Goal: Task Accomplishment & Management: Use online tool/utility

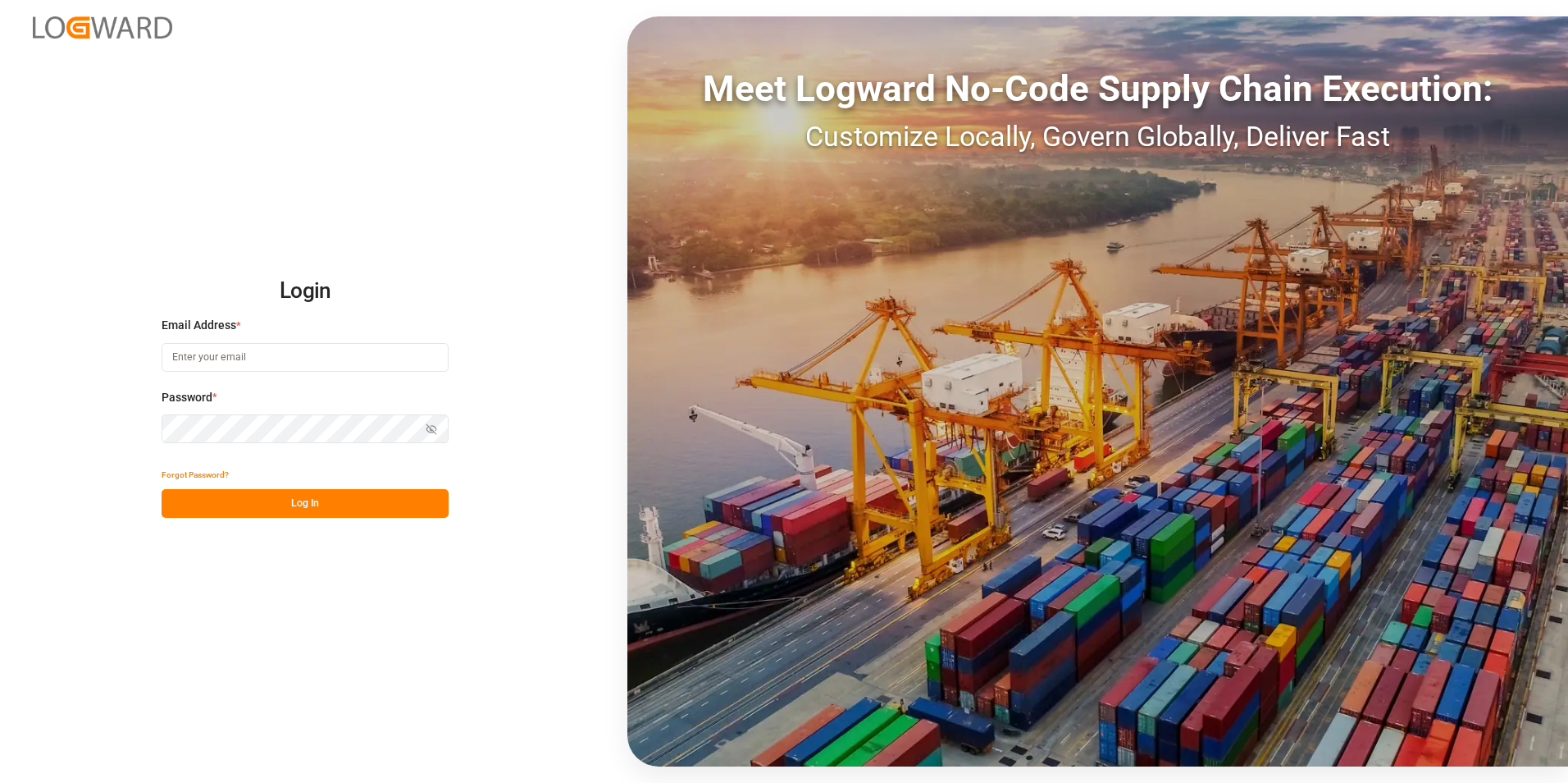
type input "[PERSON_NAME][EMAIL_ADDRESS][PERSON_NAME][DOMAIN_NAME]"
click at [303, 504] on button "Log In" at bounding box center [304, 504] width 287 height 28
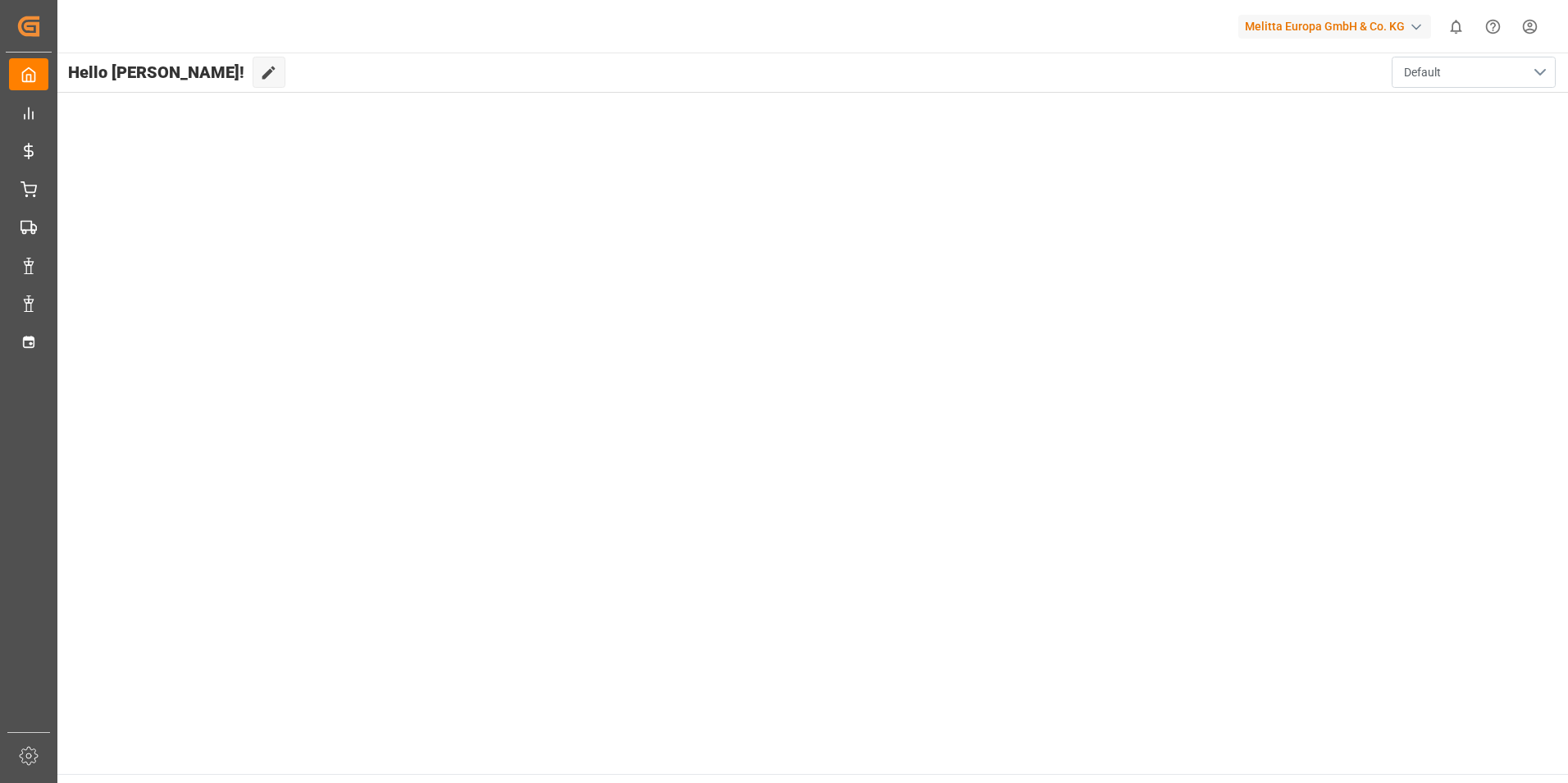
click at [1446, 67] on button "Default" at bounding box center [1474, 72] width 164 height 31
click at [1074, 204] on main "Hello [PERSON_NAME]! Edit Cockpit Default Default" at bounding box center [812, 413] width 1513 height 721
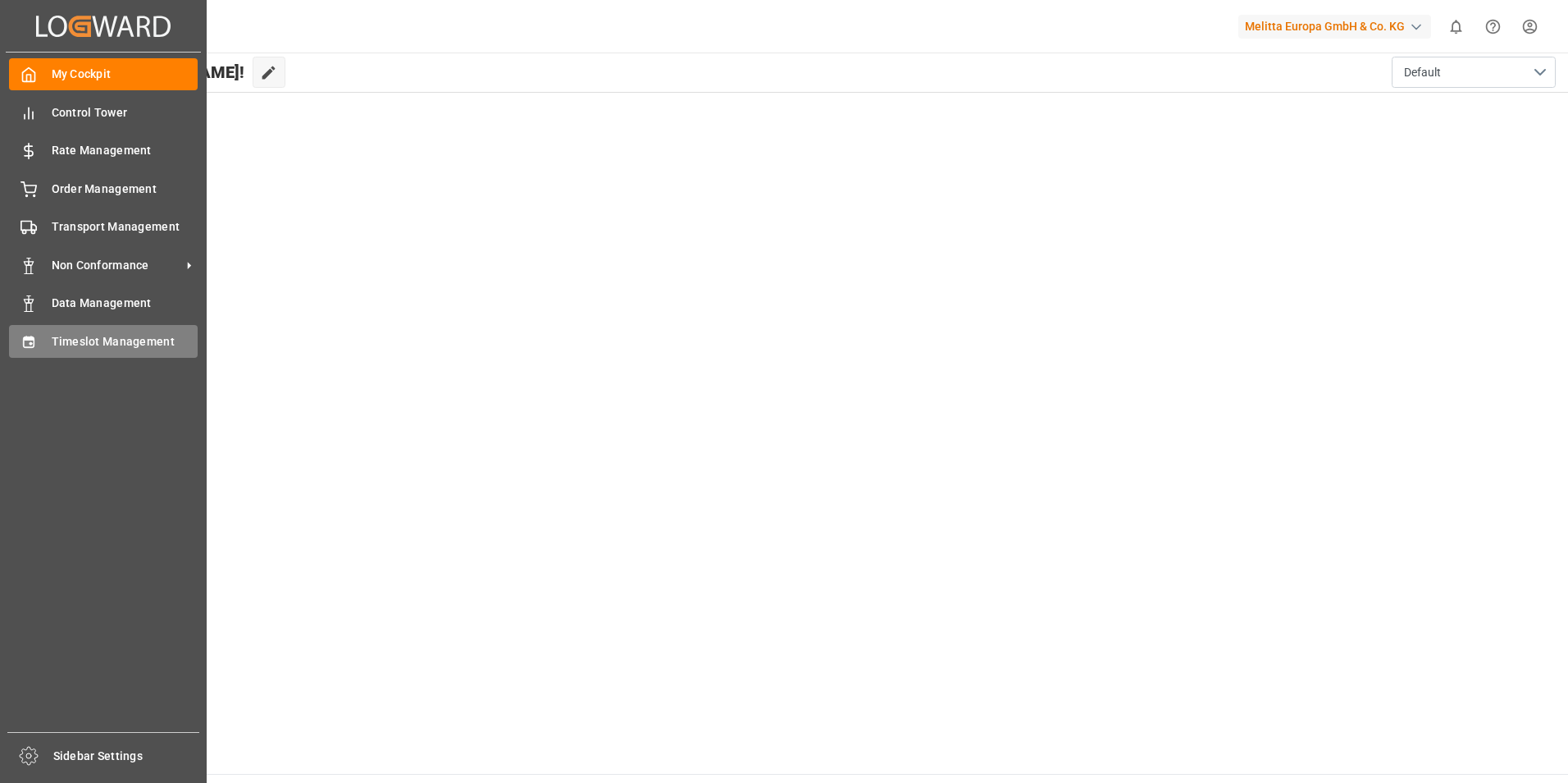
click at [95, 329] on div "Timeslot Management Timeslot Management" at bounding box center [104, 340] width 189 height 32
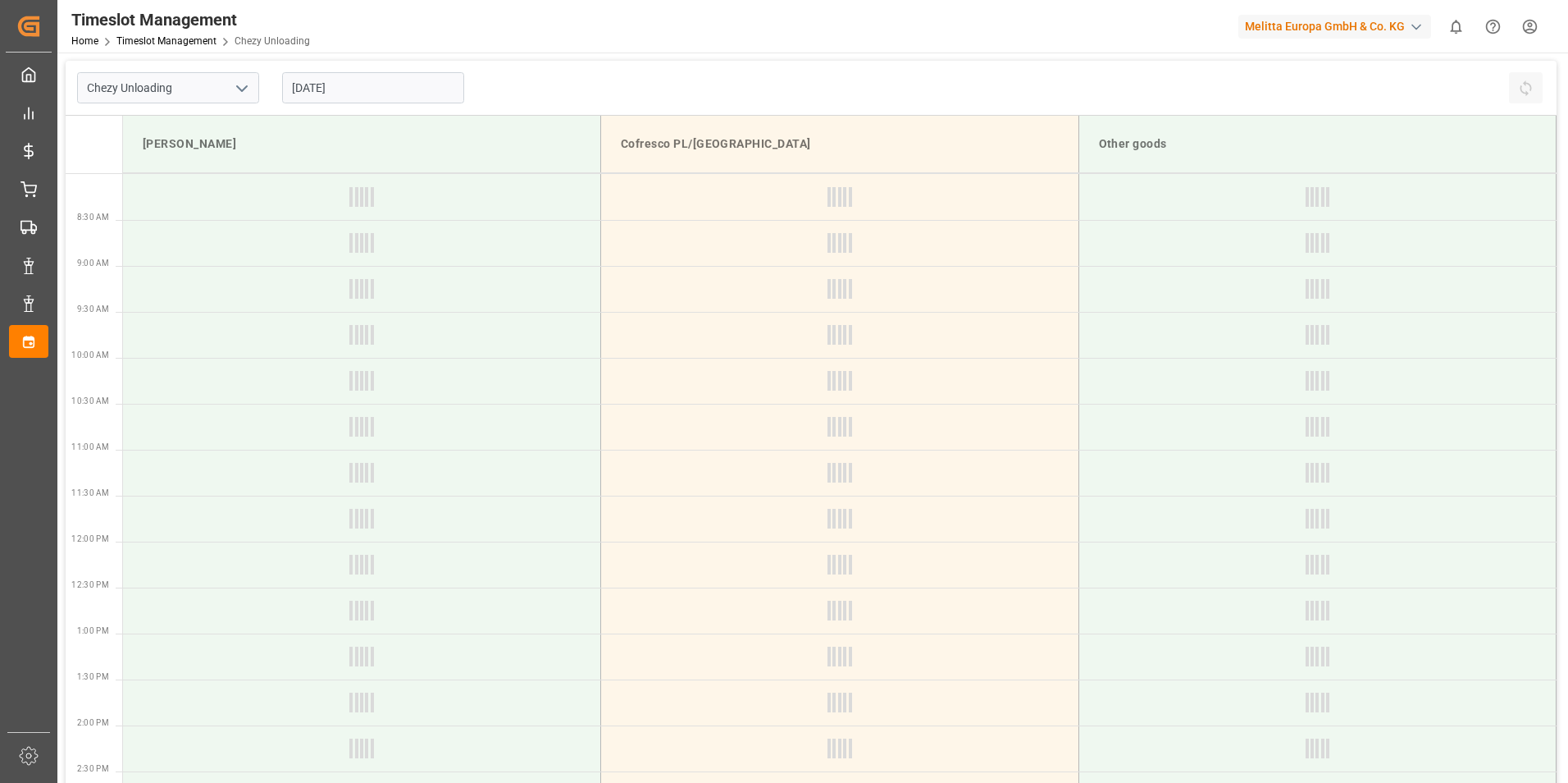
click at [359, 92] on input "[DATE]" at bounding box center [373, 87] width 182 height 31
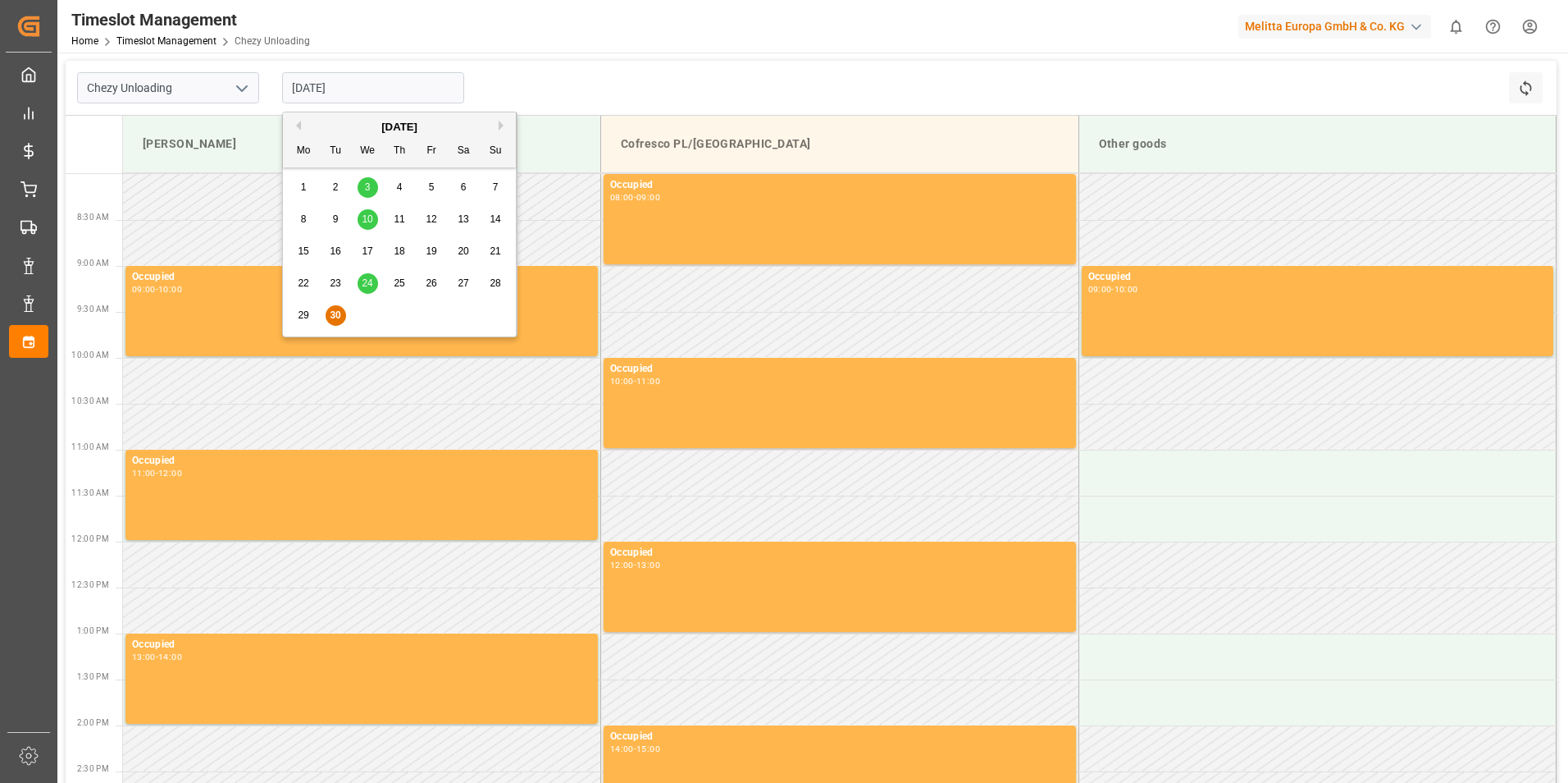
click at [498, 125] on button "Next Month" at bounding box center [503, 125] width 10 height 10
click at [375, 183] on div "1" at bounding box center [368, 188] width 21 height 20
type input "[DATE]"
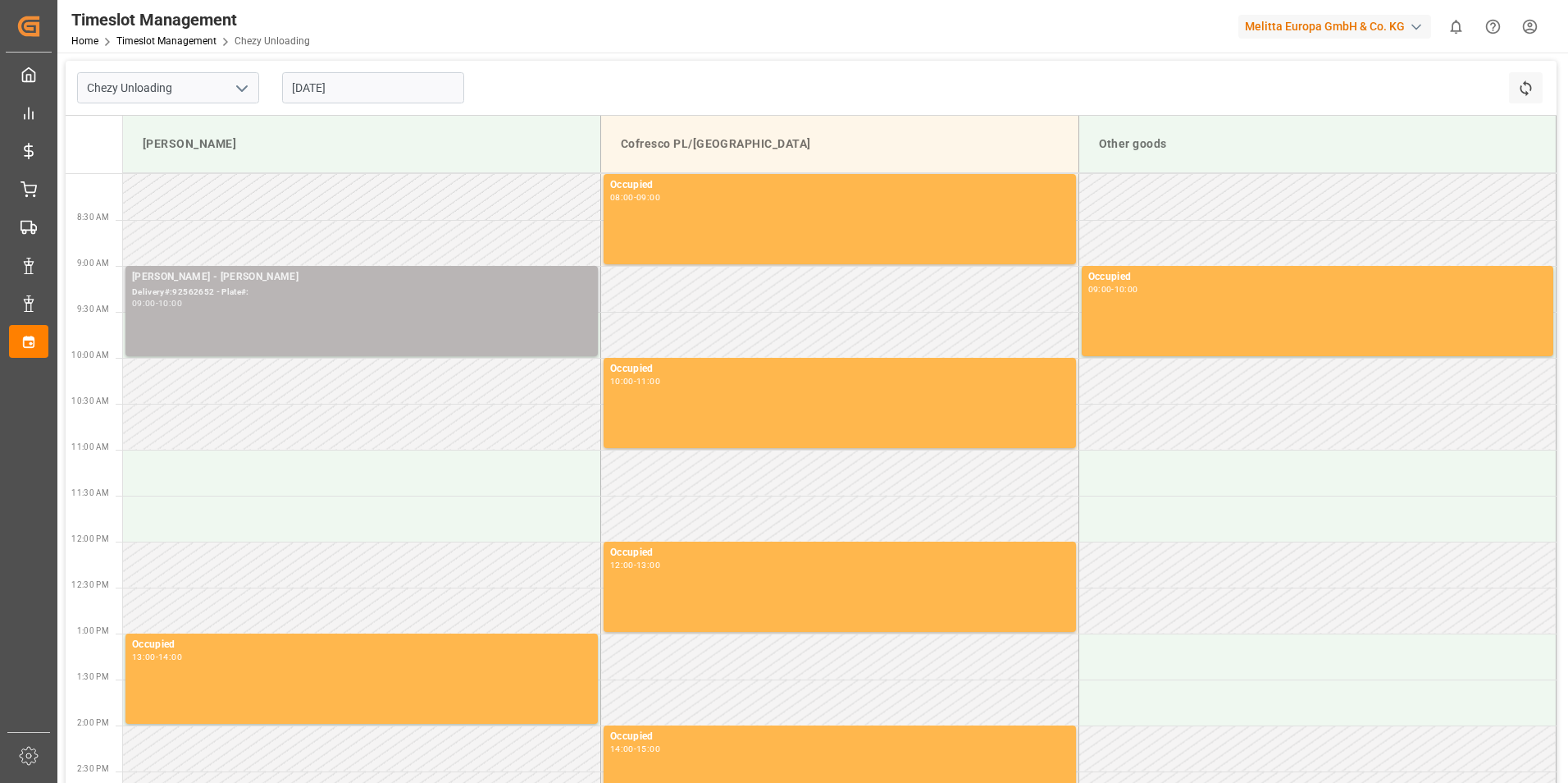
click at [283, 291] on div "Delivery#:92562652 - Plate#:" at bounding box center [361, 292] width 459 height 14
drag, startPoint x: 275, startPoint y: 287, endPoint x: 240, endPoint y: 288, distance: 35.0
click at [240, 288] on div "Delivery#:92562652 - Plate#:" at bounding box center [361, 292] width 459 height 14
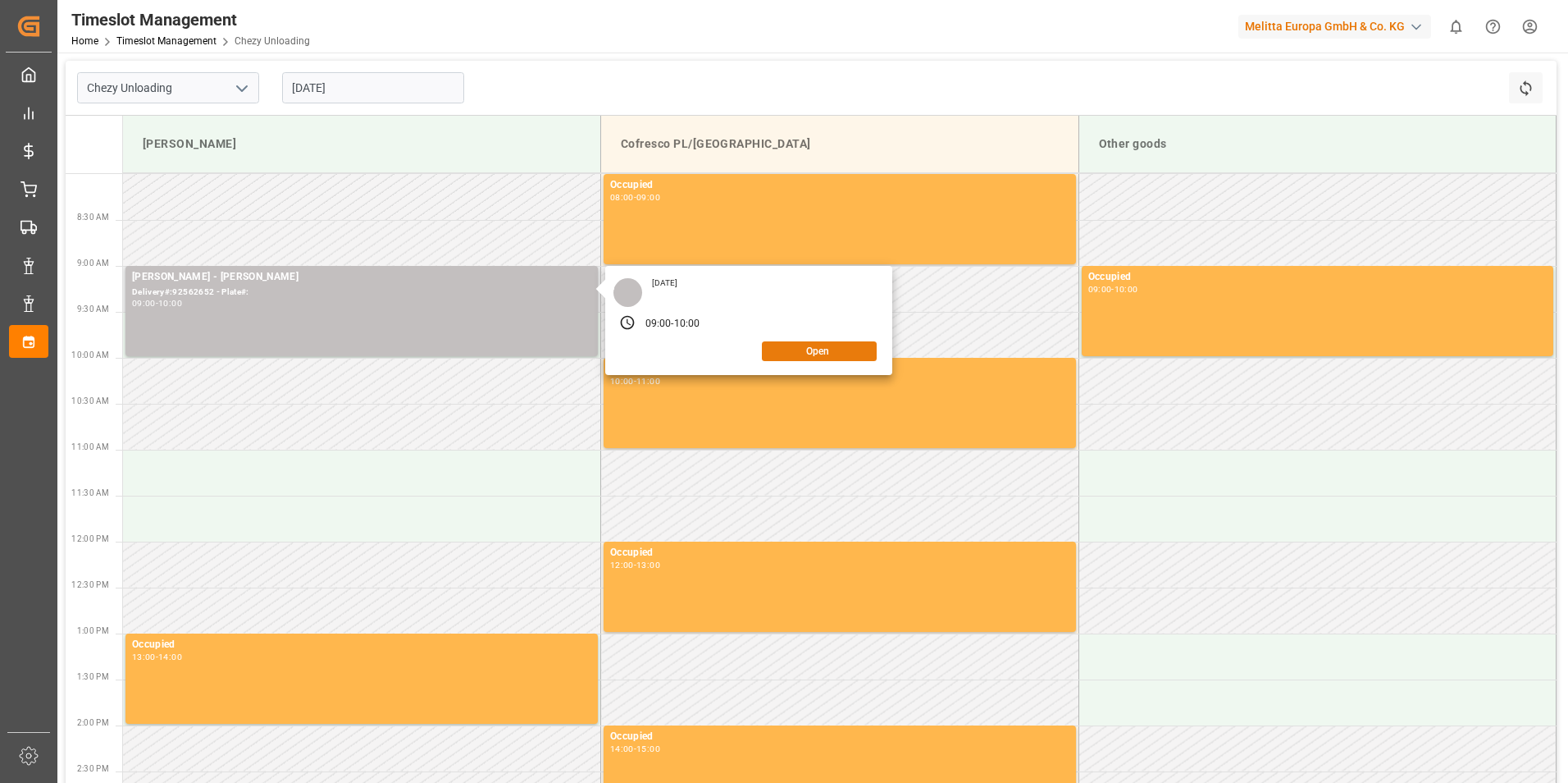
click at [835, 353] on button "Open" at bounding box center [819, 351] width 115 height 20
